Goal: Connect with others: Connect with other users

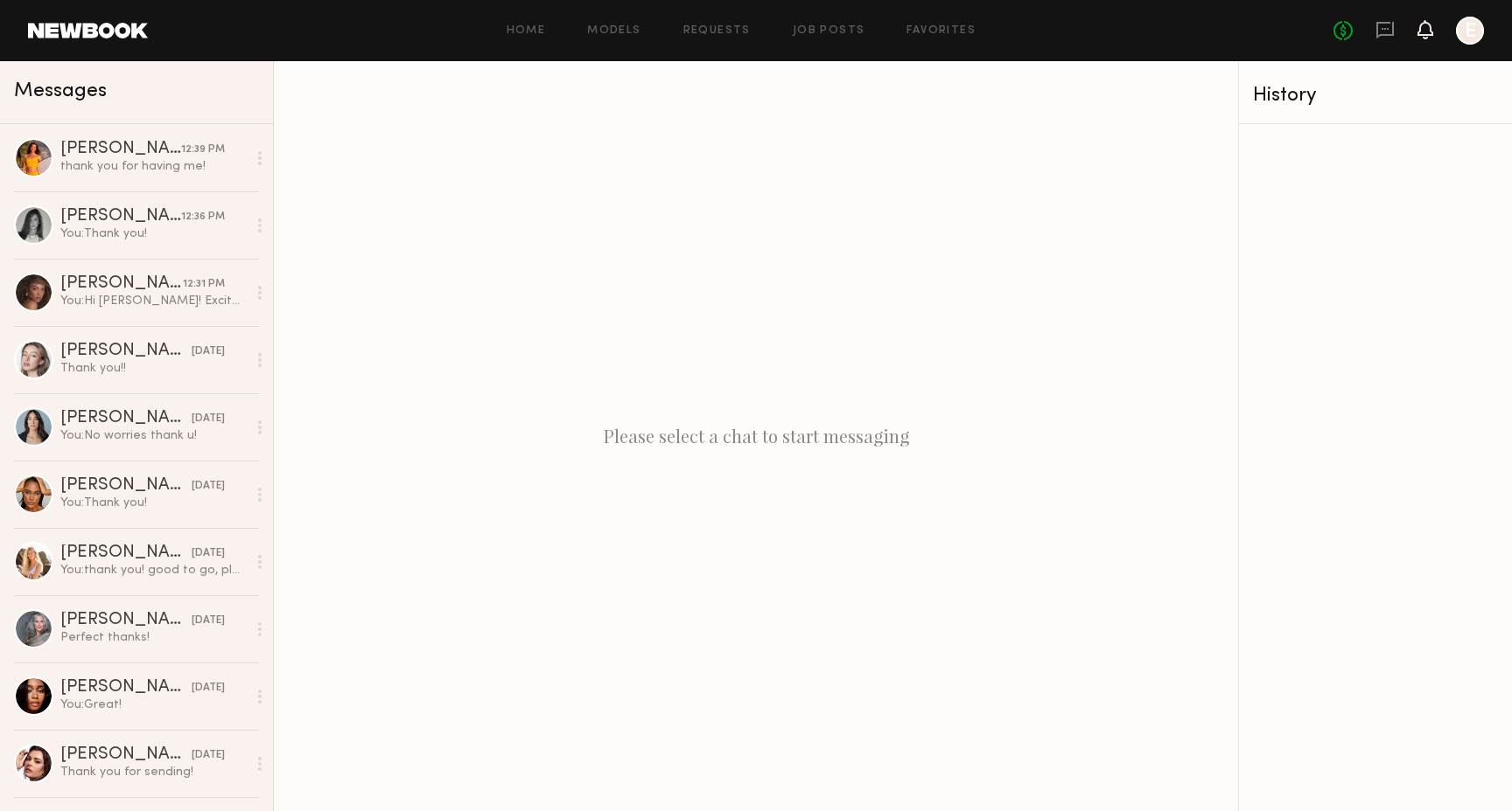
click at [1423, 37] on icon at bounding box center [1425, 38] width 5 height 3
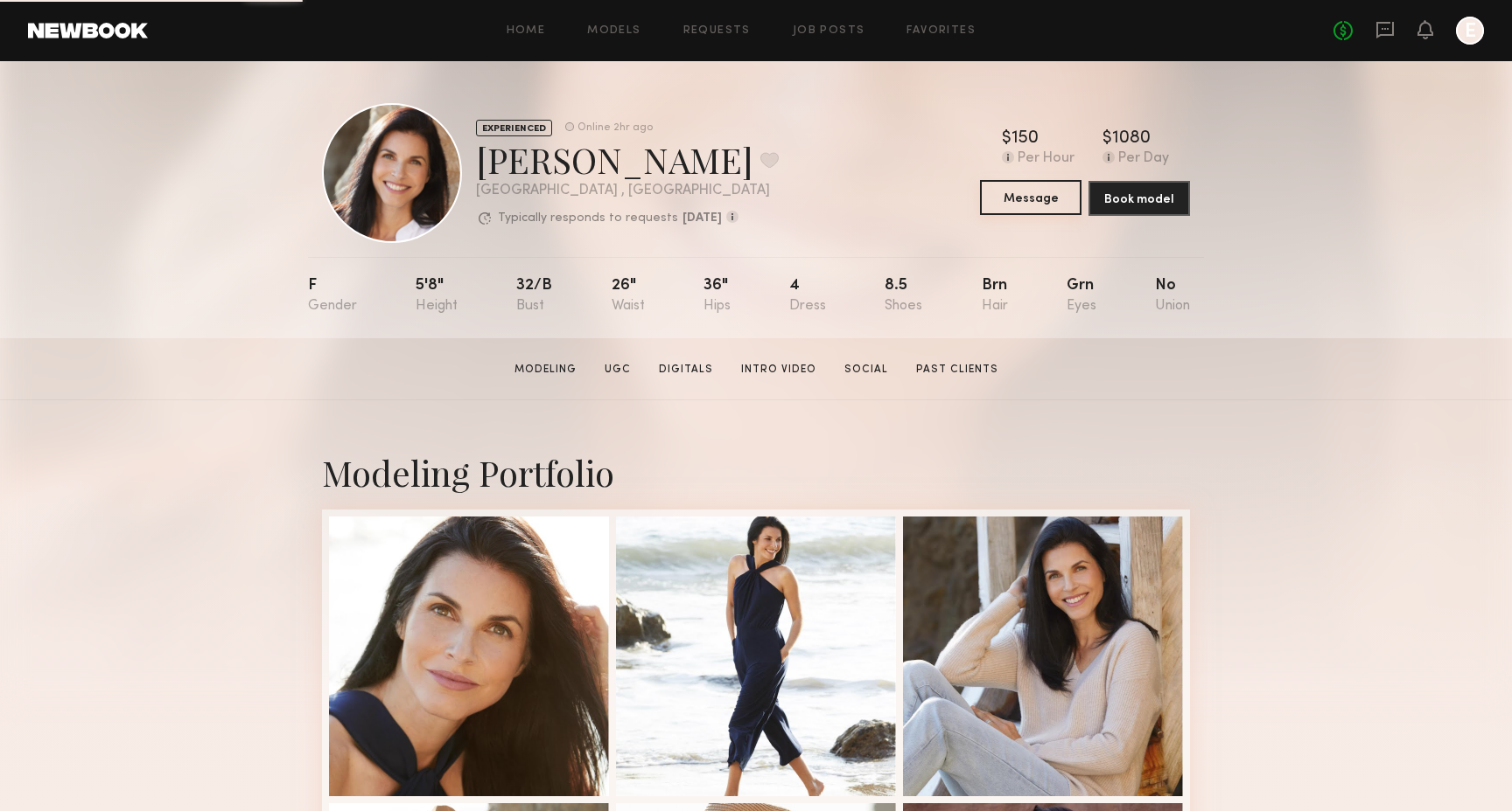
click at [1031, 207] on button "Message" at bounding box center [1030, 197] width 101 height 35
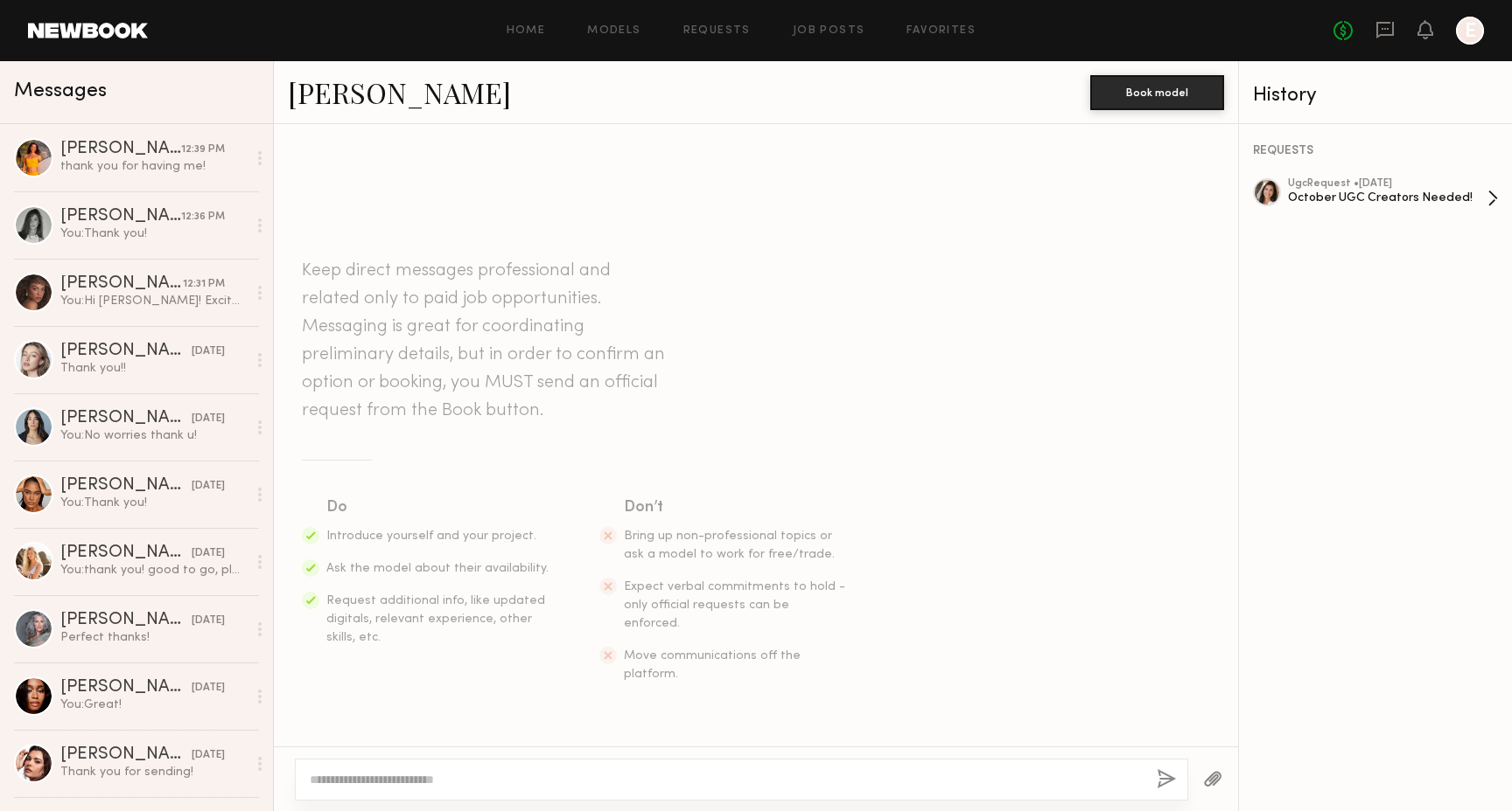
click at [1335, 179] on div "ugc Request • 10/07/2025" at bounding box center [1387, 183] width 200 height 12
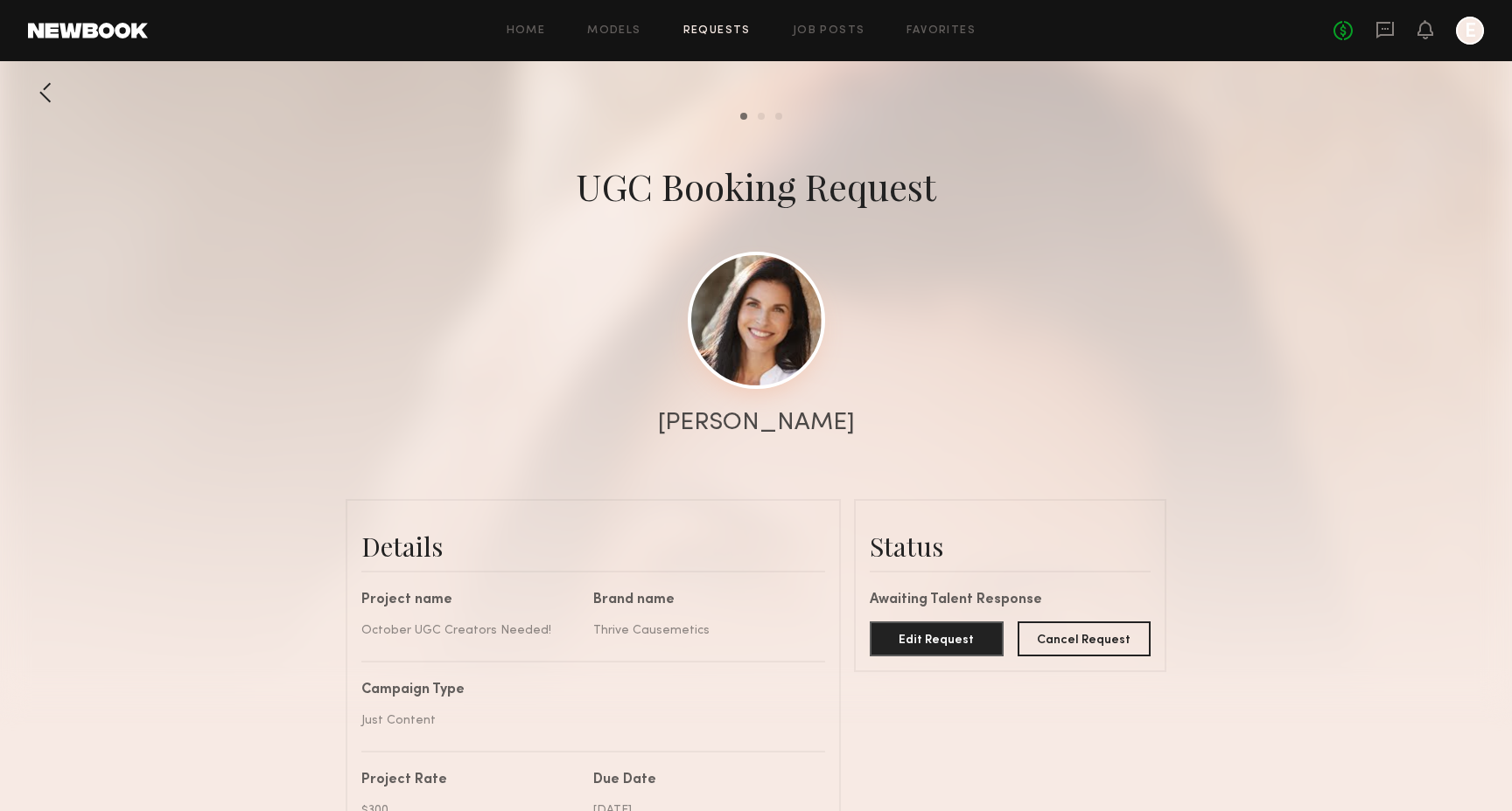
click at [769, 346] on link at bounding box center [757, 321] width 138 height 138
